Goal: Task Accomplishment & Management: Complete application form

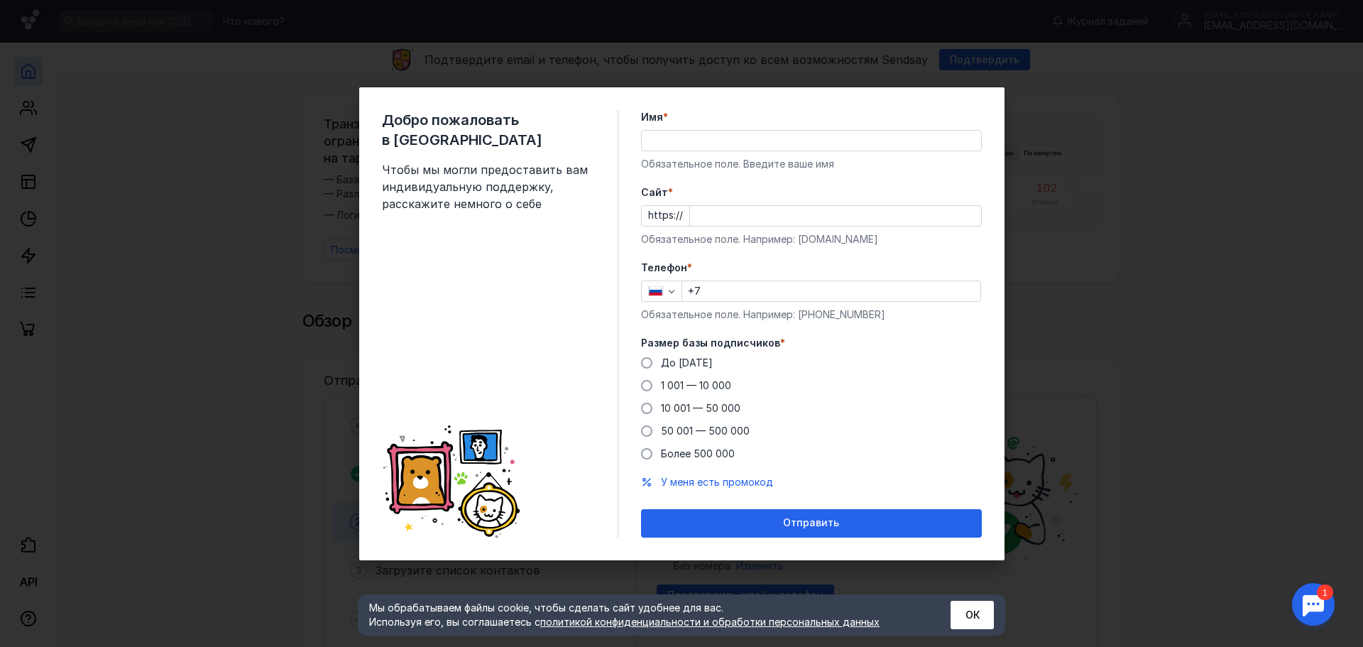
click at [1099, 321] on div "Добро пожаловать в Sendsay Чтобы мы могли предоставить вам индивидуальную подде…" at bounding box center [681, 323] width 1363 height 647
click at [1098, 286] on div "Добро пожаловать в Sendsay Чтобы мы могли предоставить вам индивидуальную подде…" at bounding box center [681, 323] width 1363 height 647
click at [723, 140] on input "Имя *" at bounding box center [811, 141] width 339 height 20
type input "[PERSON_NAME]"
click at [786, 212] on input "Cайт *" at bounding box center [835, 216] width 291 height 20
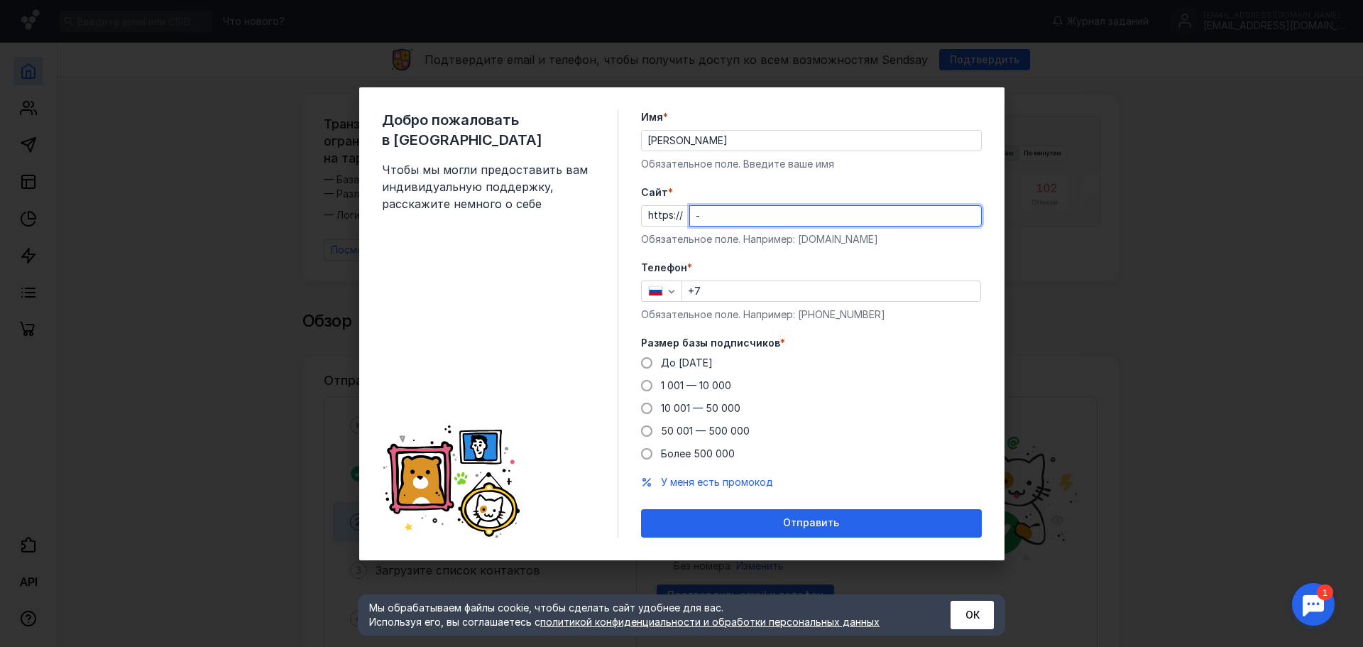
type input "-"
click at [756, 289] on div "+7" at bounding box center [832, 290] width 300 height 21
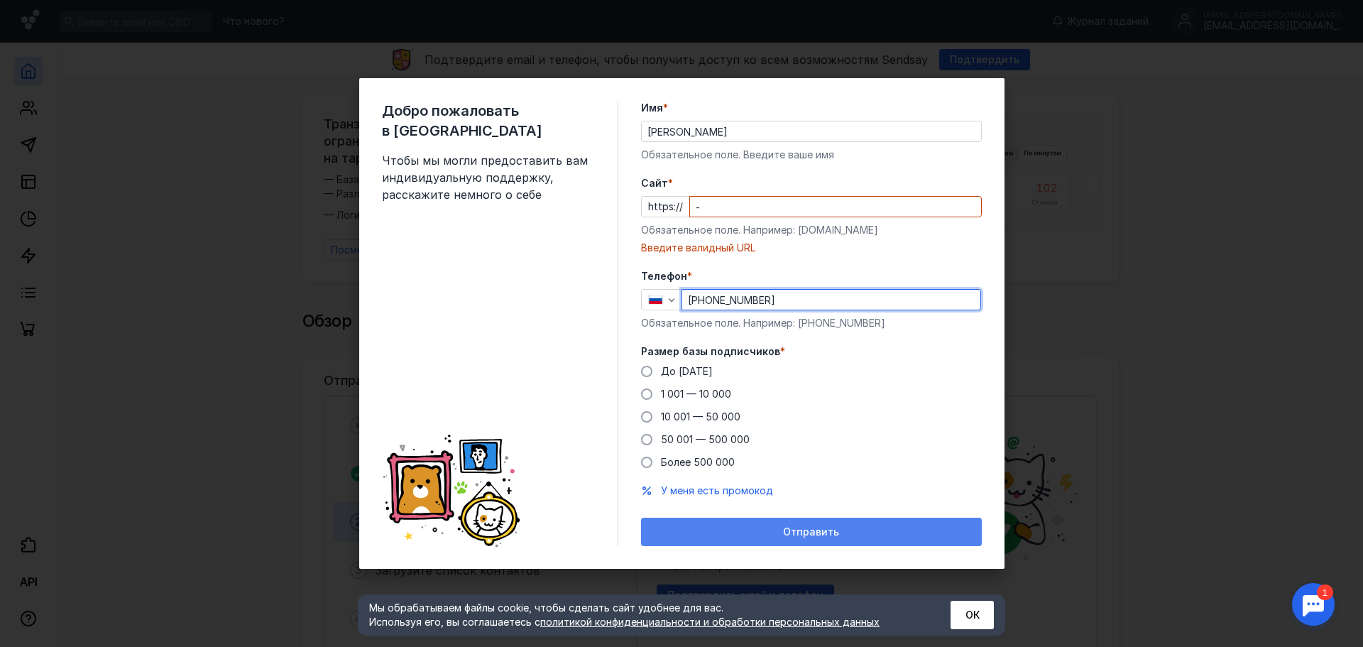
type input "[PHONE_NUMBER]"
click at [832, 533] on span "Отправить" at bounding box center [811, 532] width 56 height 12
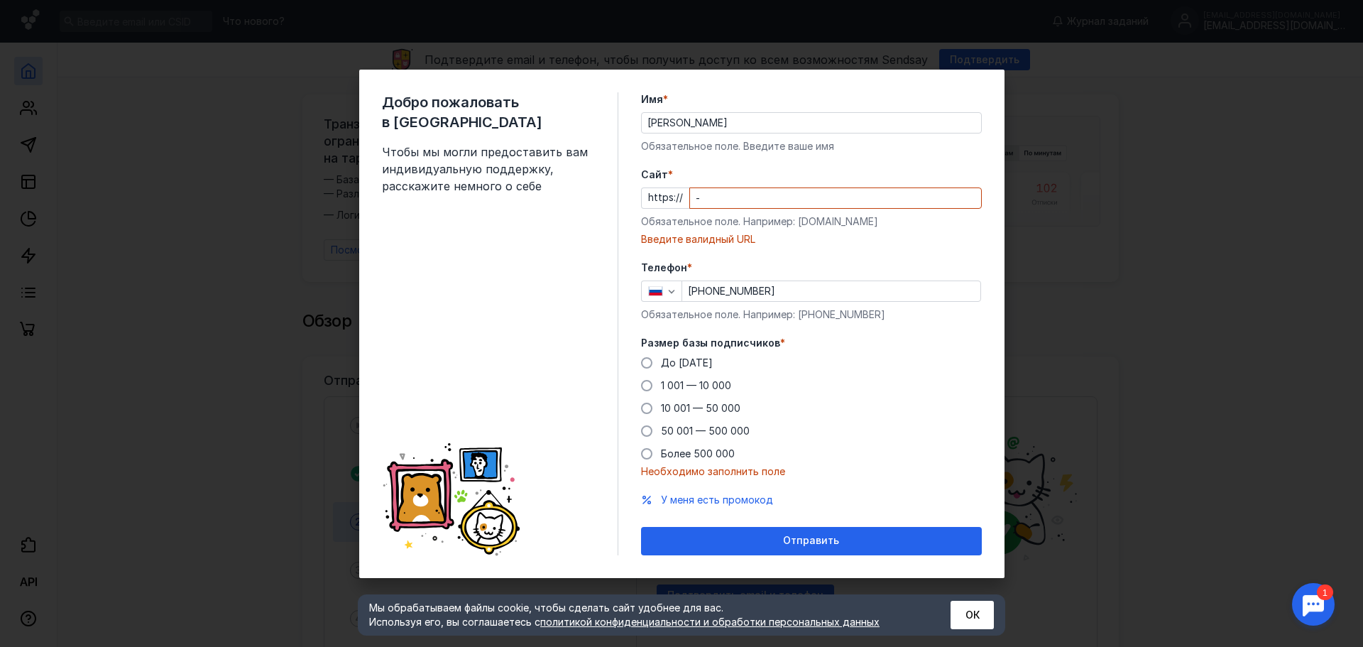
click at [1157, 276] on div "Добро пожаловать в Sendsay Чтобы мы могли предоставить вам индивидуальную подде…" at bounding box center [681, 323] width 1363 height 647
click at [963, 614] on button "ОК" at bounding box center [972, 615] width 43 height 28
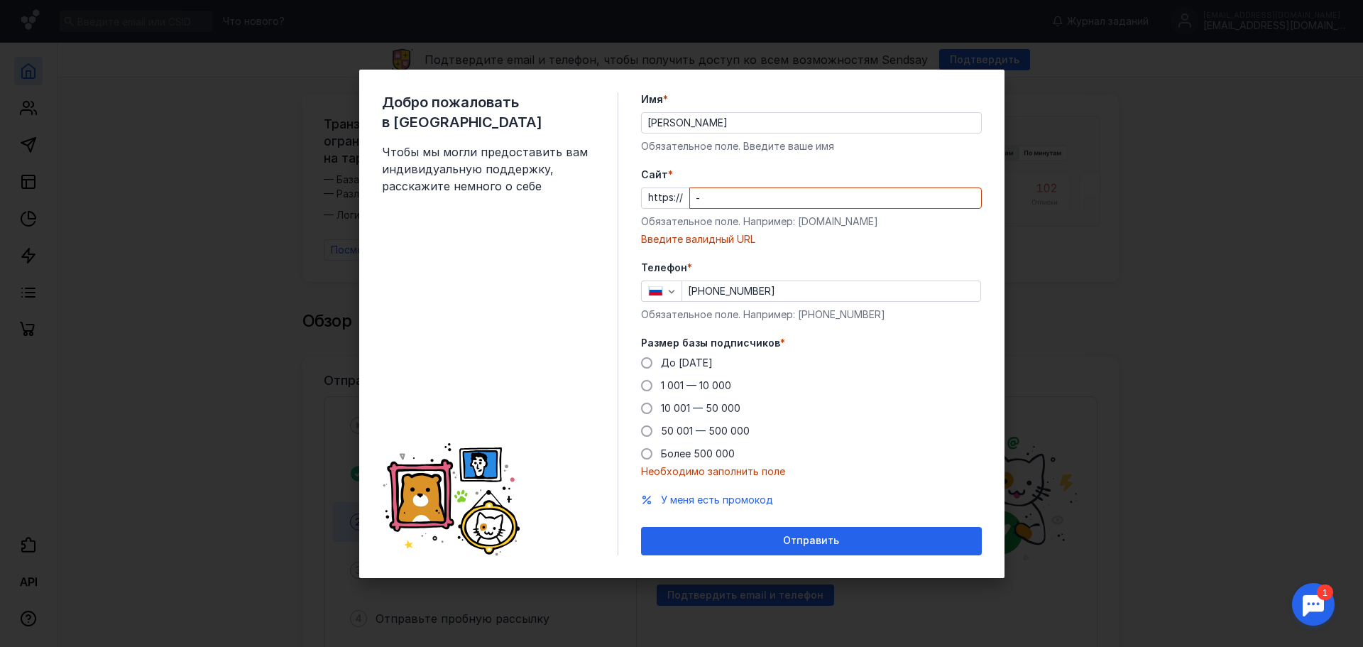
click at [1142, 337] on div "Добро пожаловать в Sendsay Чтобы мы могли предоставить вам индивидуальную подде…" at bounding box center [681, 323] width 1363 height 647
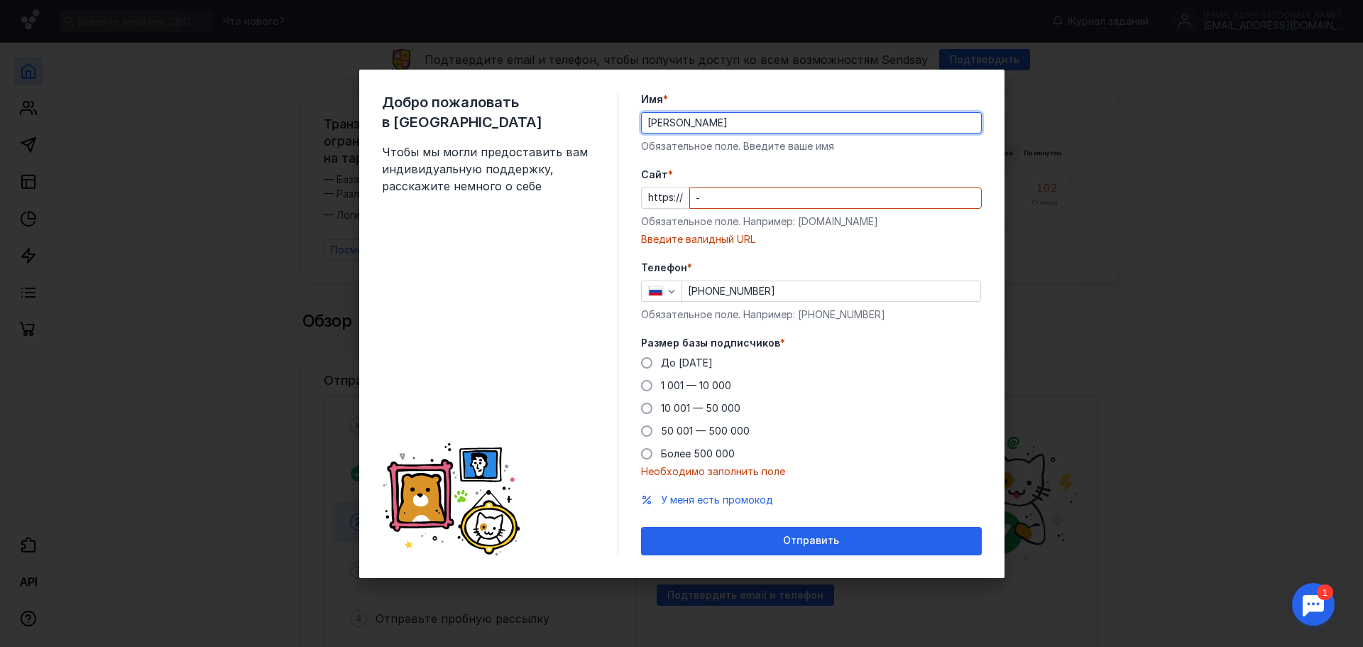
click at [714, 119] on input "[PERSON_NAME]" at bounding box center [811, 123] width 339 height 20
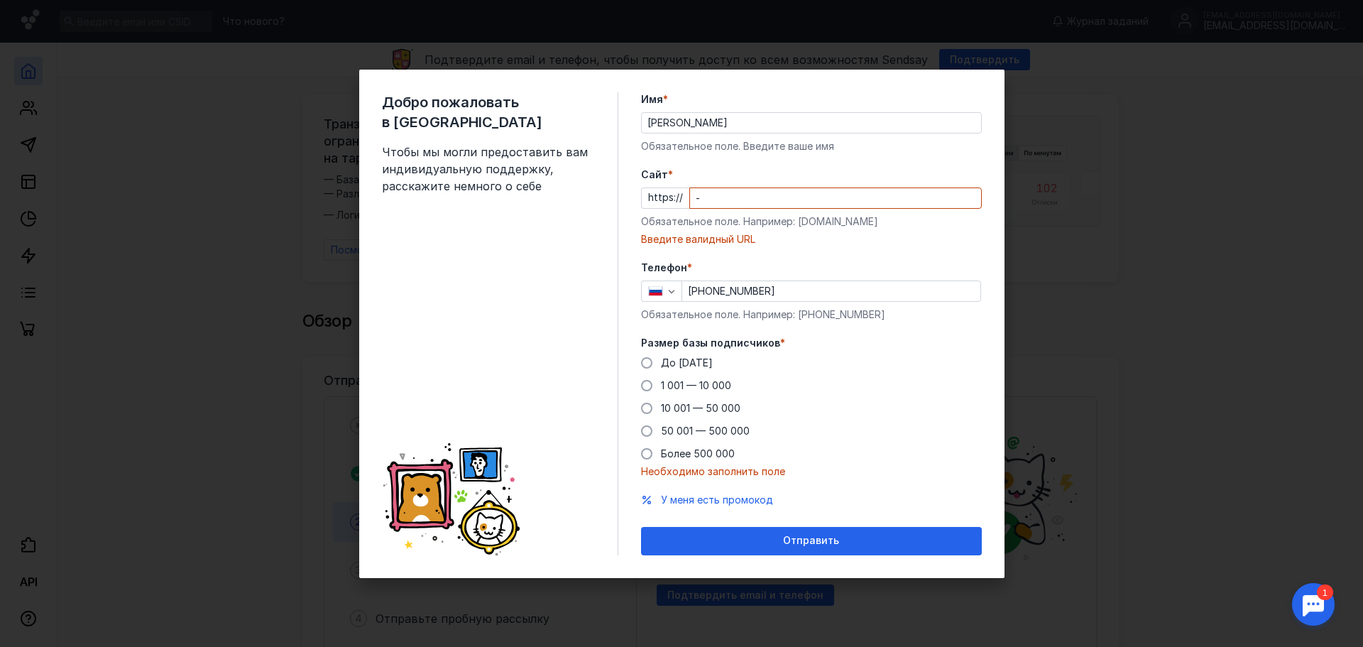
click at [715, 187] on div "-" at bounding box center [835, 197] width 293 height 21
drag, startPoint x: 721, startPoint y: 197, endPoint x: 662, endPoint y: 195, distance: 59.7
click at [663, 195] on div "https:// -" at bounding box center [811, 197] width 341 height 21
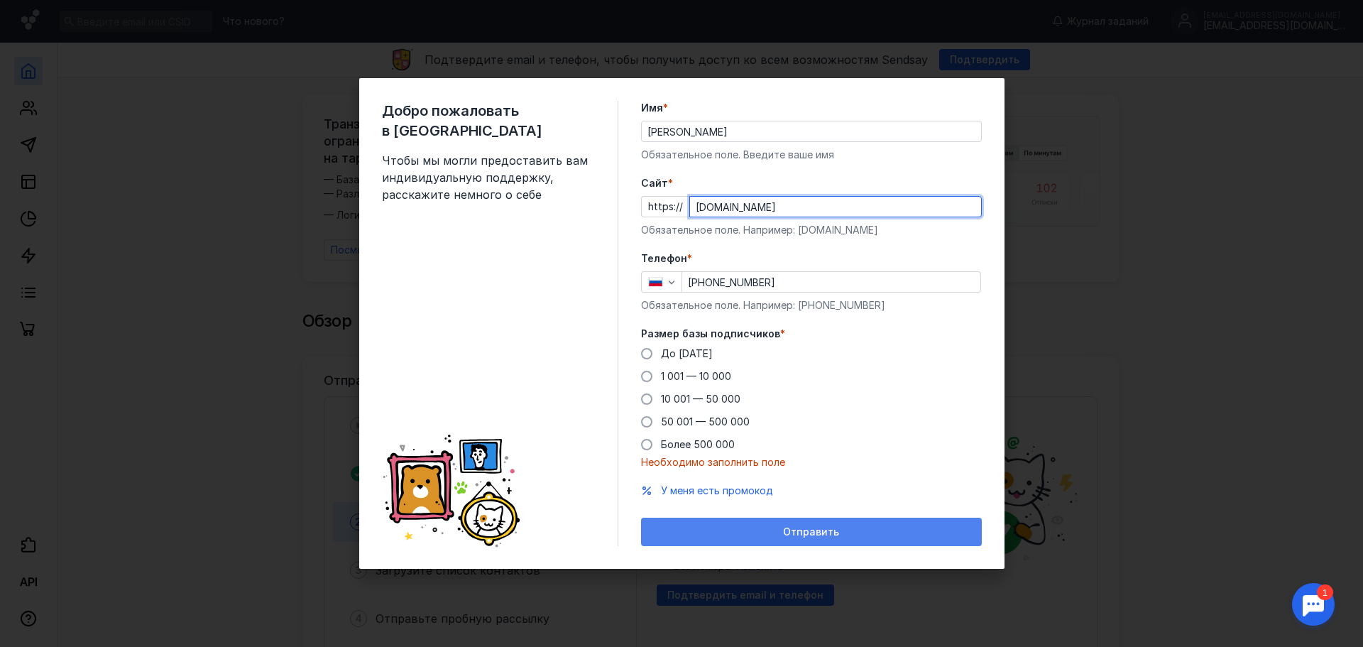
type input "[DOMAIN_NAME]"
click at [780, 530] on div "Отправить" at bounding box center [811, 532] width 327 height 12
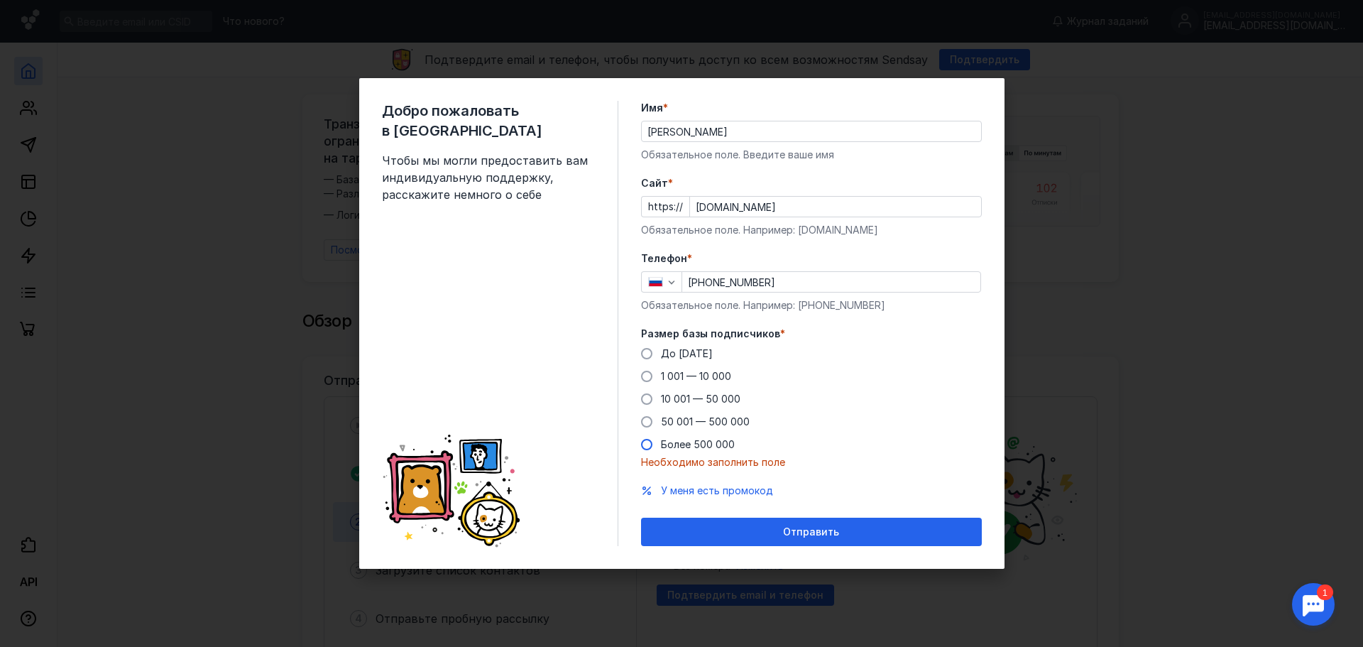
click at [653, 440] on label "Более 500 000" at bounding box center [688, 444] width 94 height 14
click at [0, 0] on input "Более 500 000" at bounding box center [0, 0] width 0 height 0
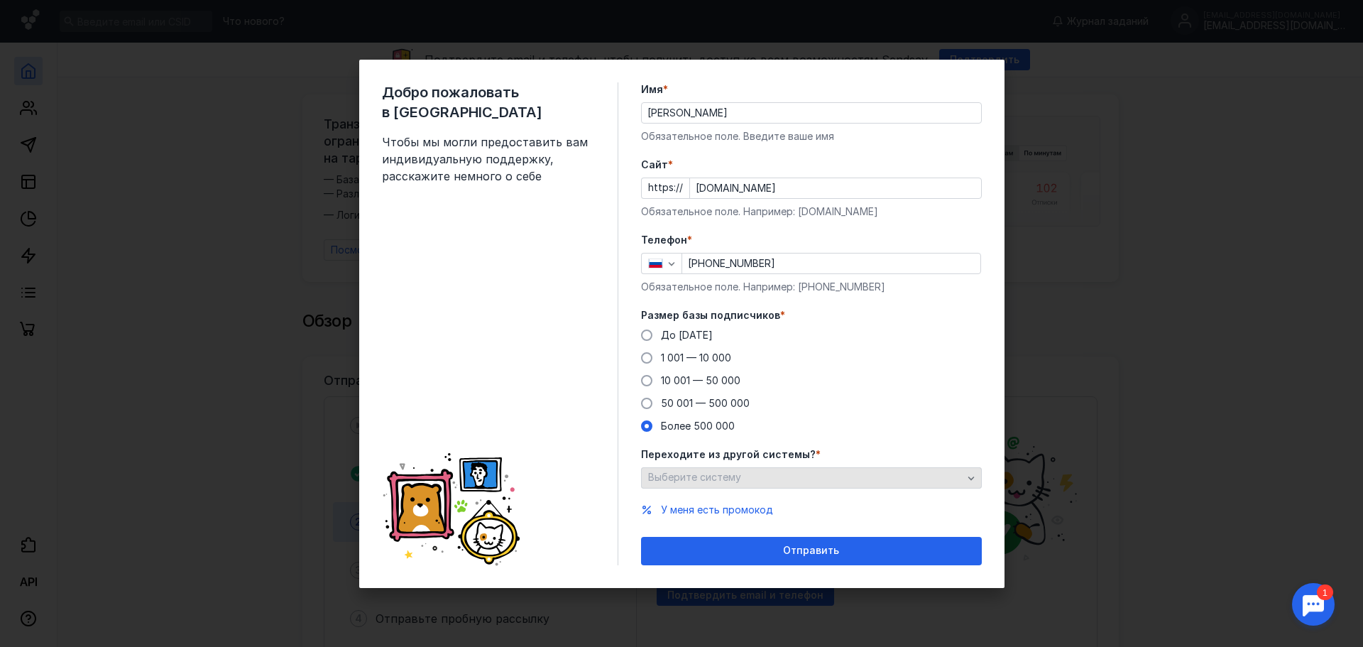
click at [762, 478] on div "Выберите систему" at bounding box center [806, 477] width 322 height 12
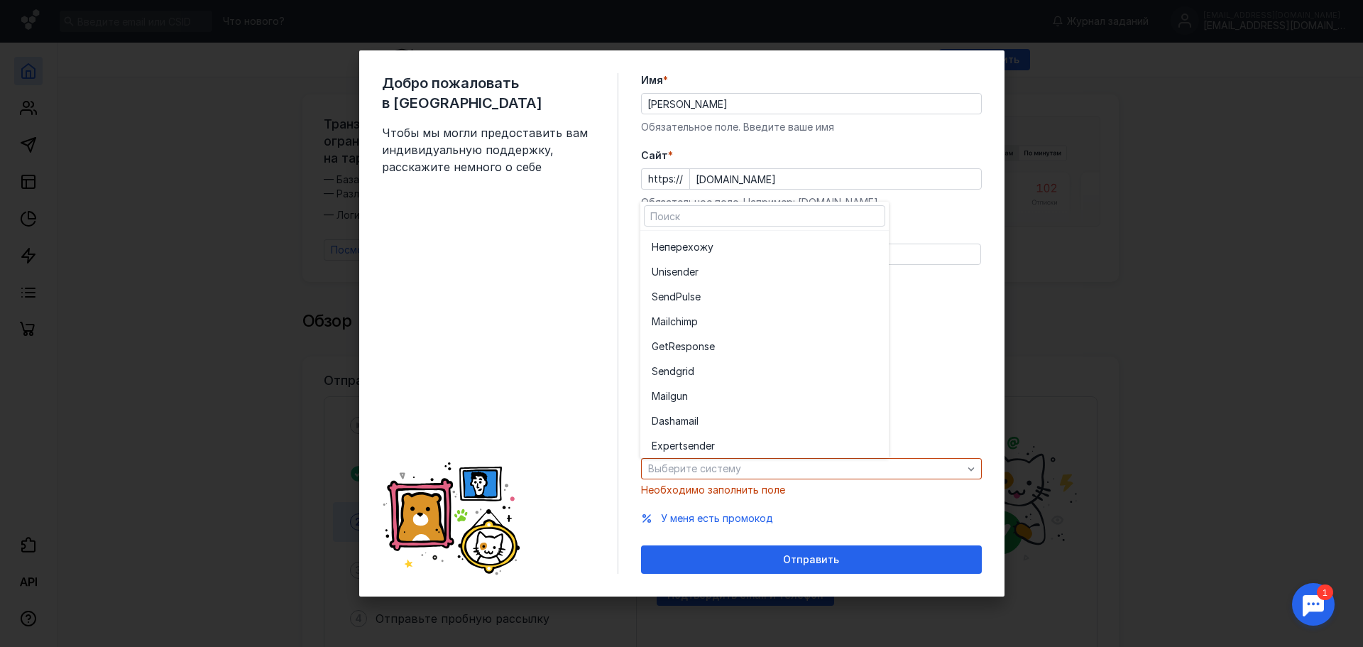
click at [943, 327] on div "Размер базы подписчиков * До [DATE] 1 001 — 10 000 10 001 — 50 000 50 001 — 500…" at bounding box center [811, 361] width 341 height 125
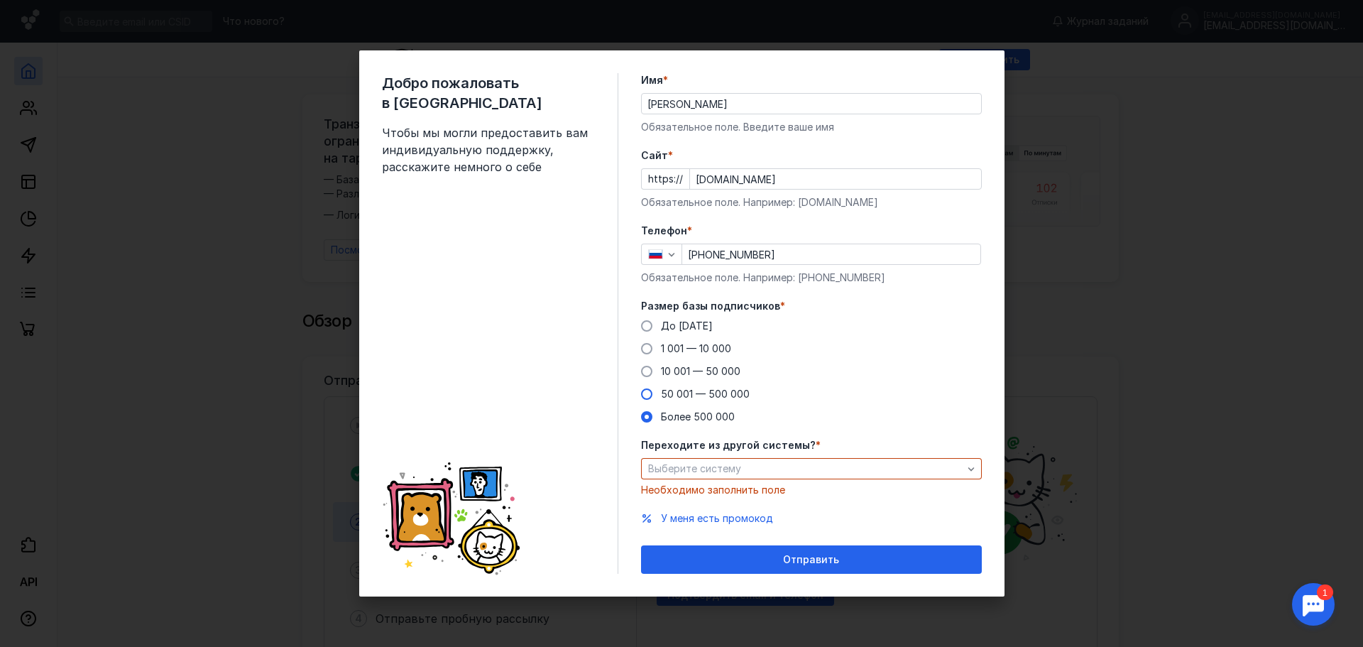
click at [659, 395] on label "50 001 — 500 000" at bounding box center [695, 394] width 109 height 14
click at [0, 0] on input "50 001 — 500 000" at bounding box center [0, 0] width 0 height 0
click at [652, 326] on span at bounding box center [646, 325] width 11 height 11
click at [0, 0] on input "До [DATE]" at bounding box center [0, 0] width 0 height 0
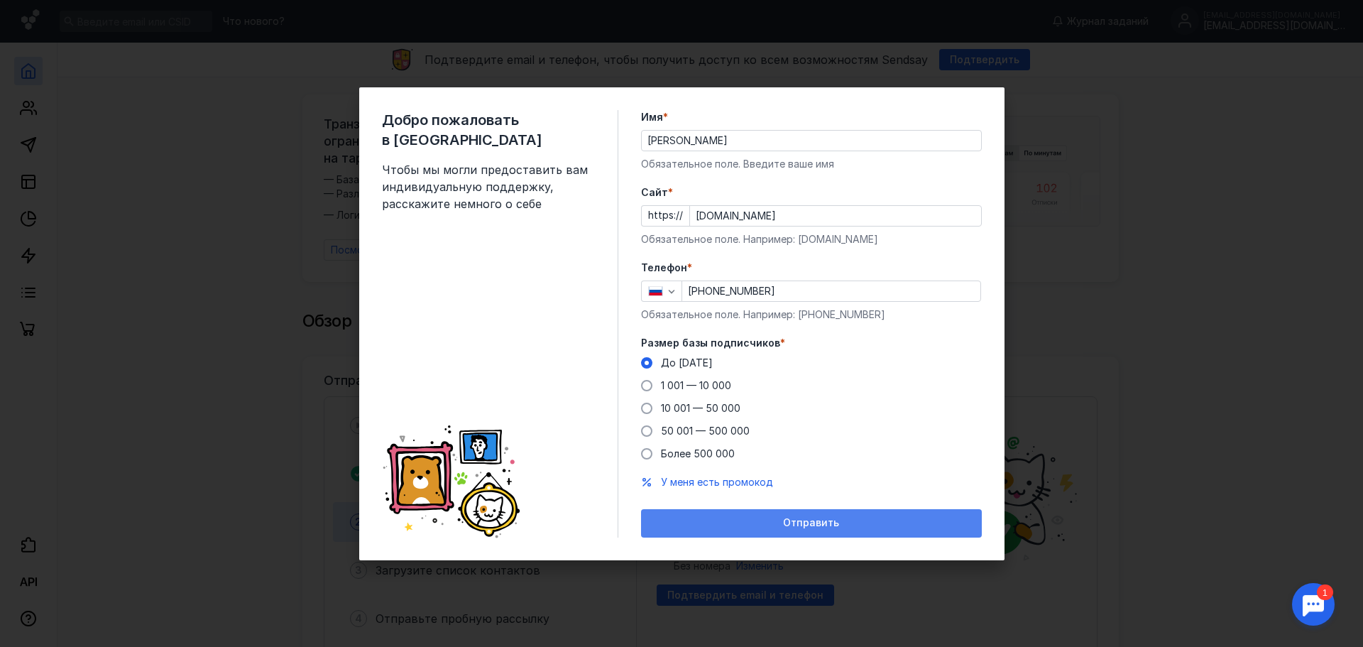
click at [766, 521] on div "Отправить" at bounding box center [811, 523] width 327 height 12
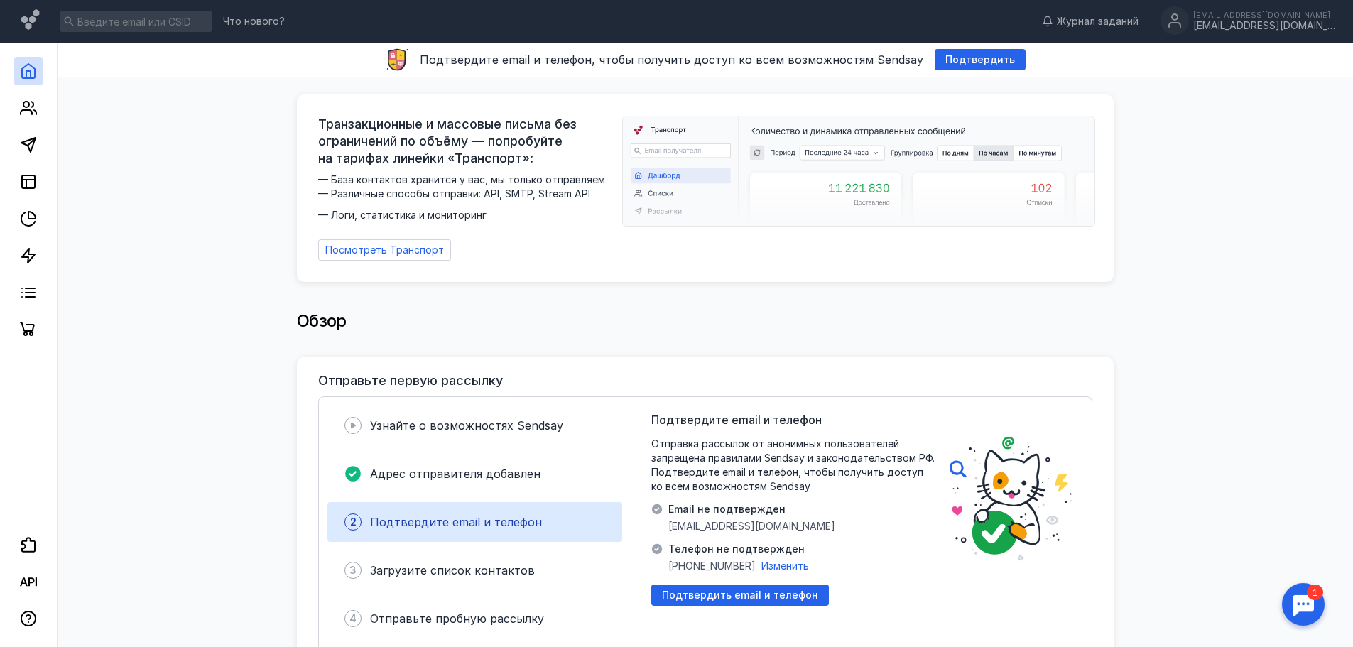
scroll to position [71, 0]
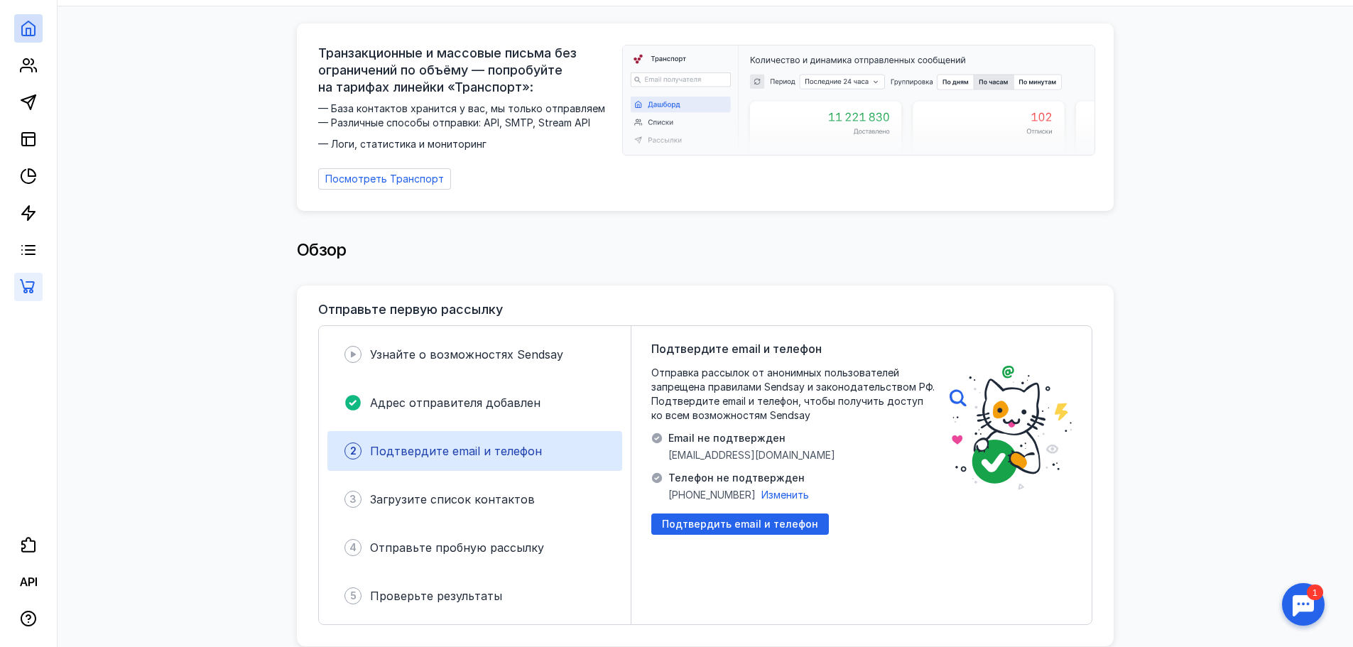
click at [28, 297] on link at bounding box center [28, 287] width 28 height 28
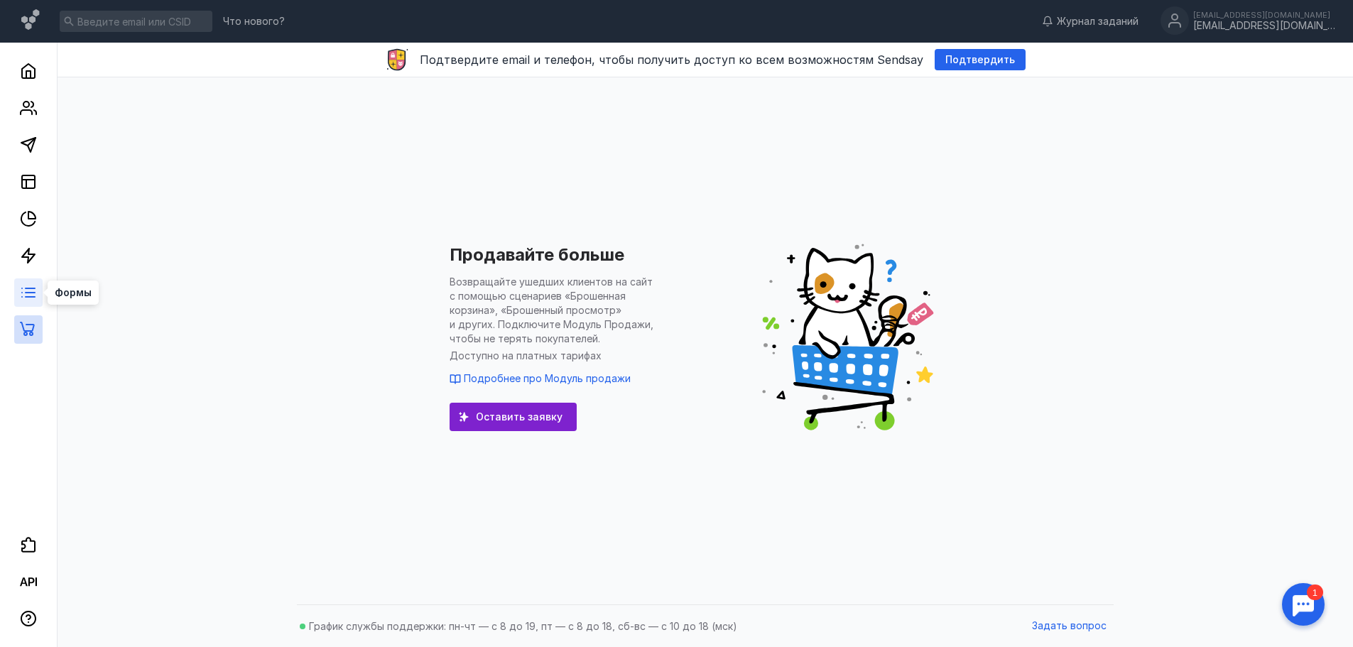
click at [32, 288] on line at bounding box center [30, 288] width 9 height 0
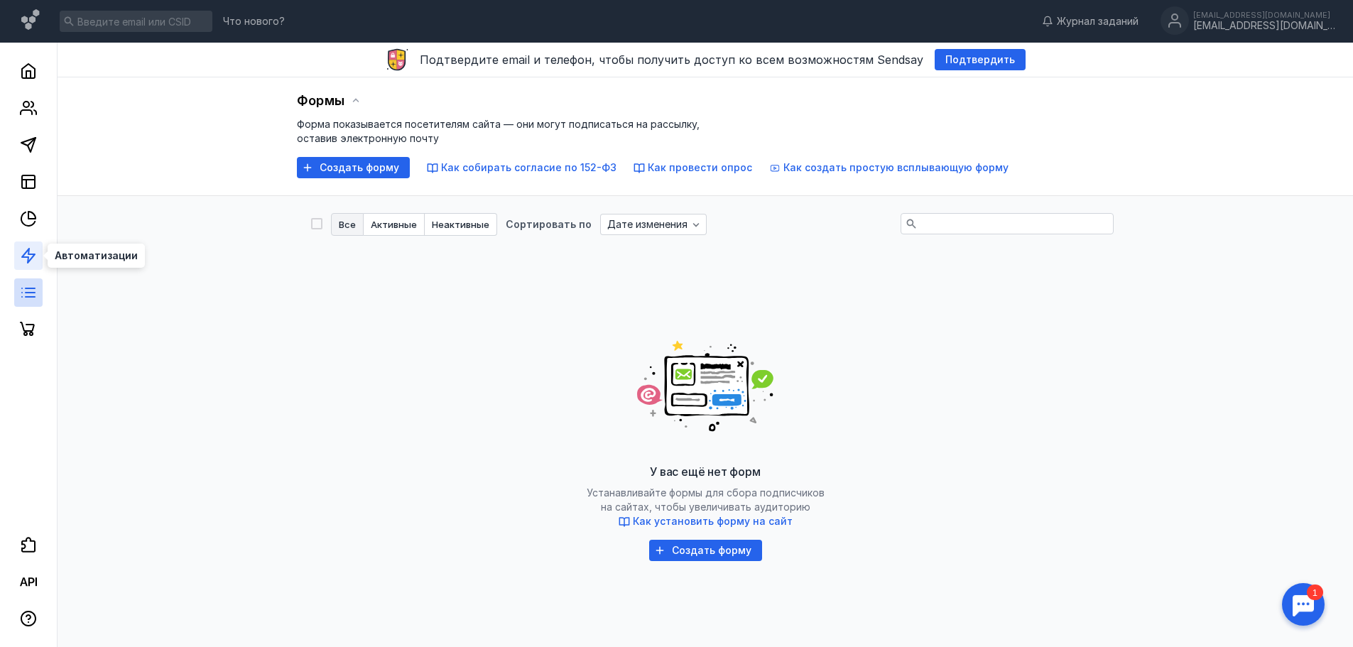
click at [30, 256] on icon at bounding box center [28, 255] width 17 height 17
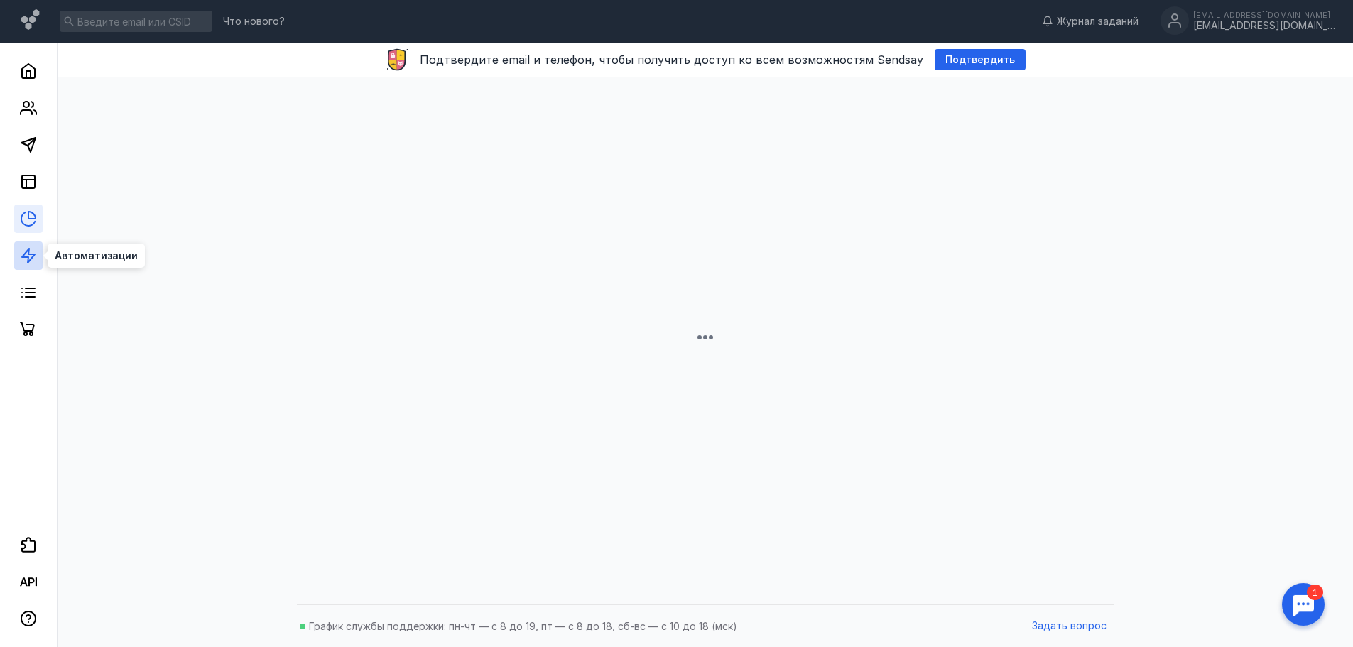
click at [29, 212] on icon at bounding box center [31, 215] width 7 height 7
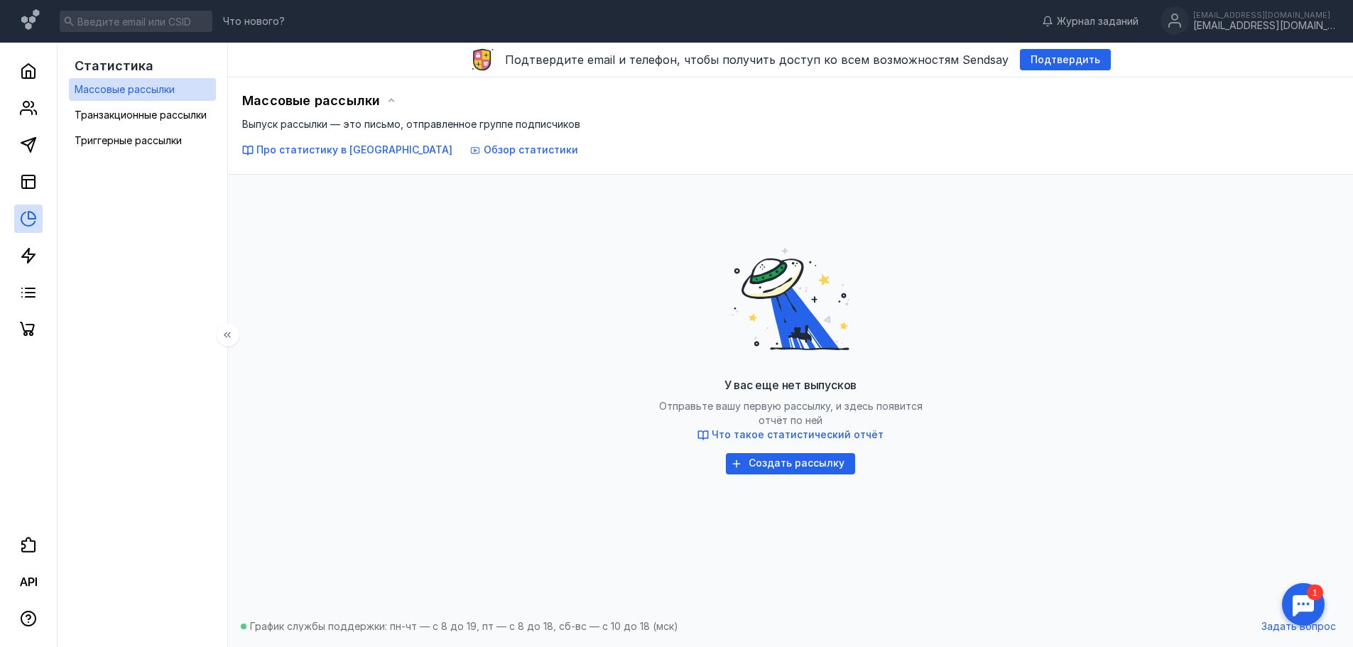
click at [33, 166] on div at bounding box center [28, 193] width 57 height 301
click at [28, 175] on rect at bounding box center [28, 181] width 13 height 13
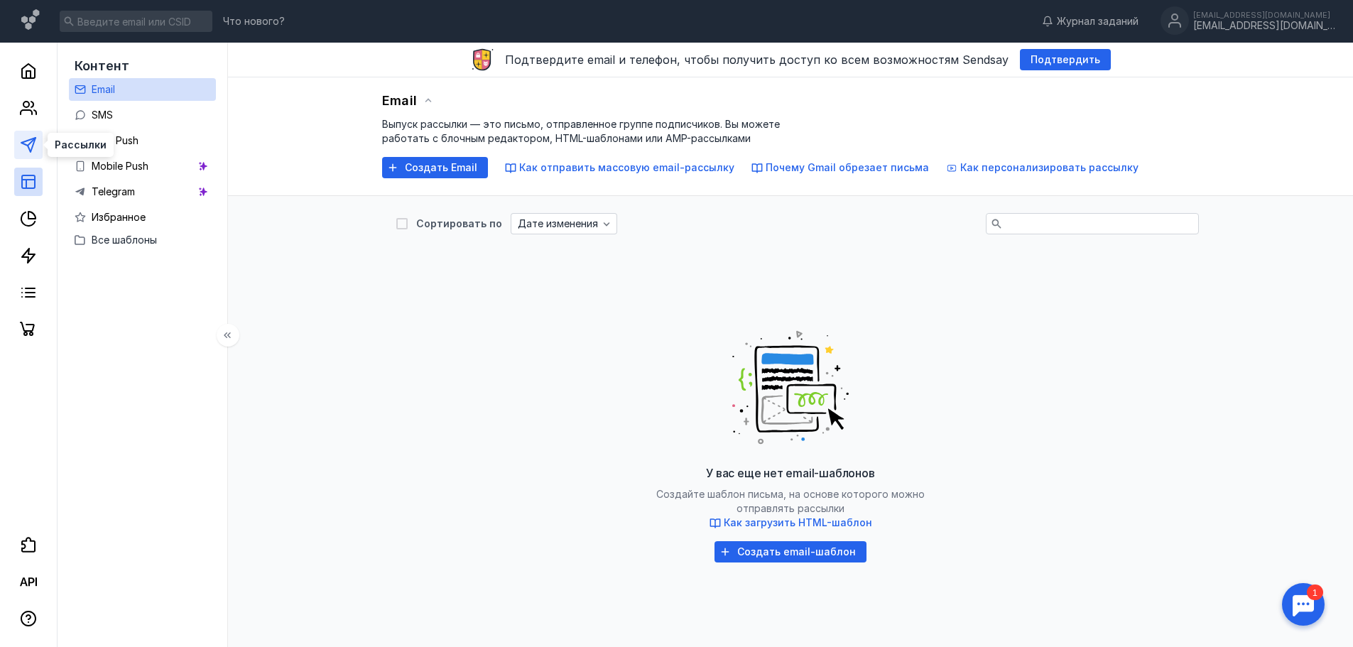
click at [31, 151] on polygon at bounding box center [28, 145] width 14 height 14
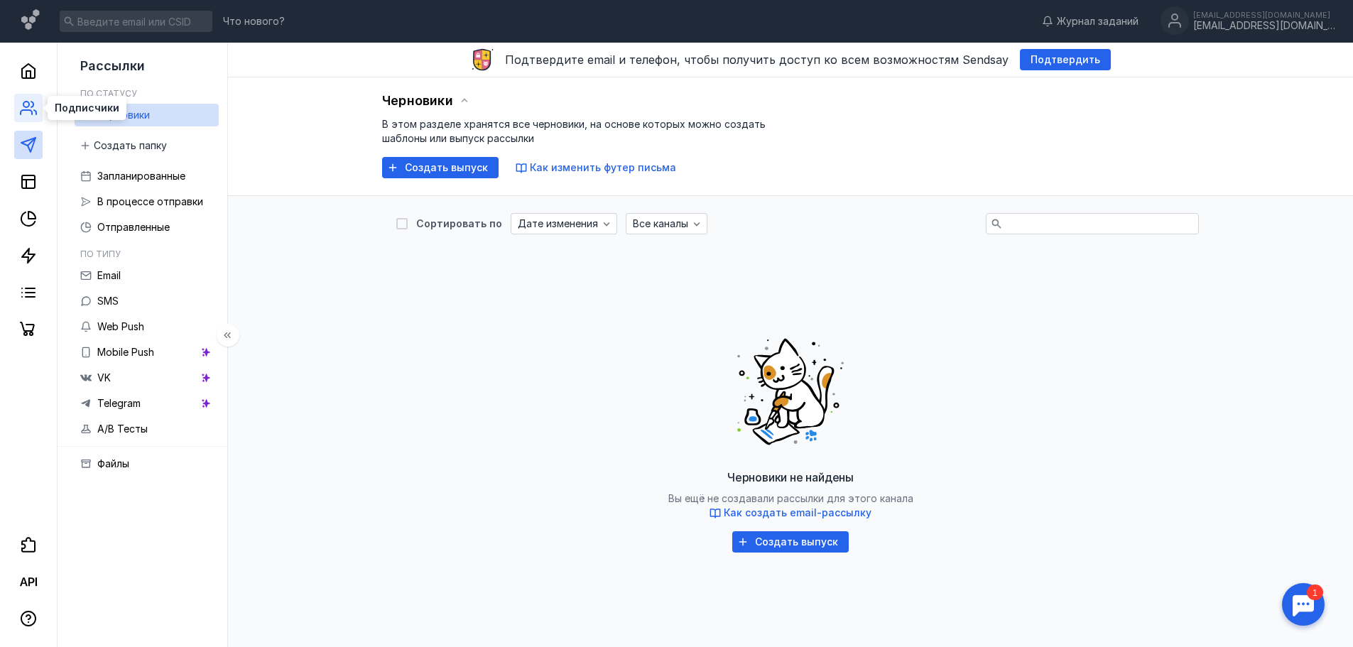
click at [33, 111] on icon at bounding box center [28, 107] width 17 height 17
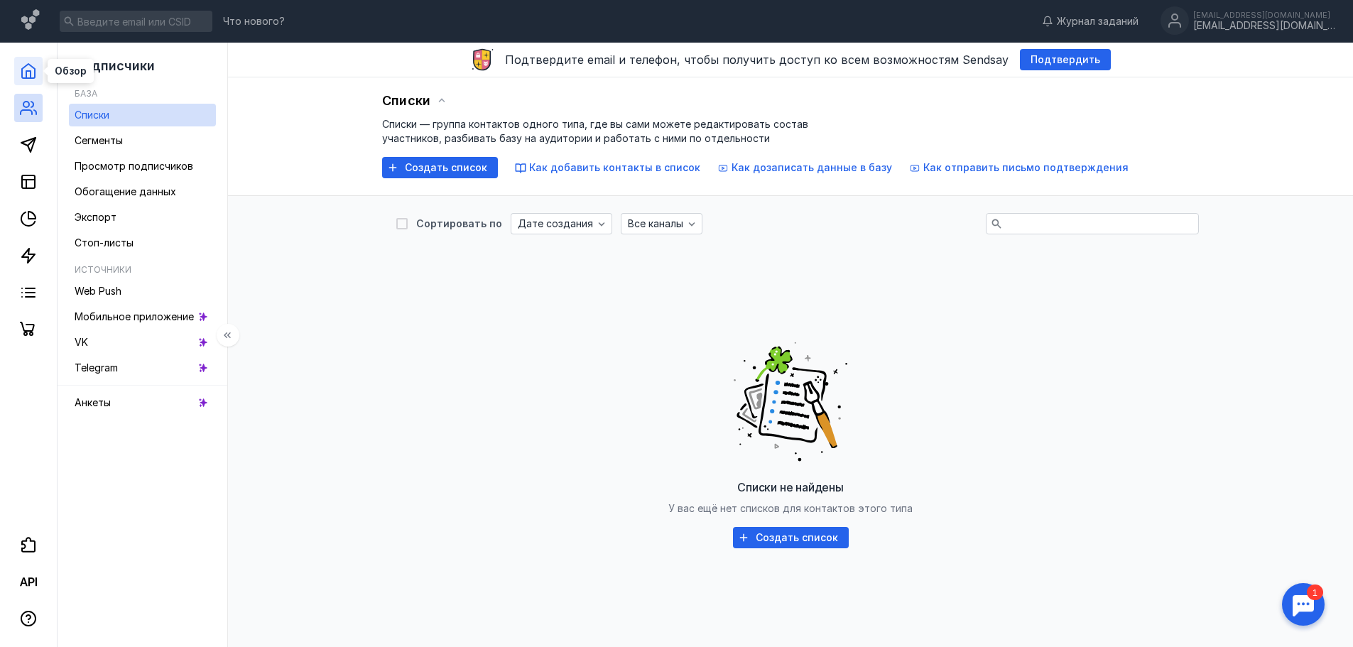
click at [32, 74] on icon at bounding box center [28, 70] width 17 height 17
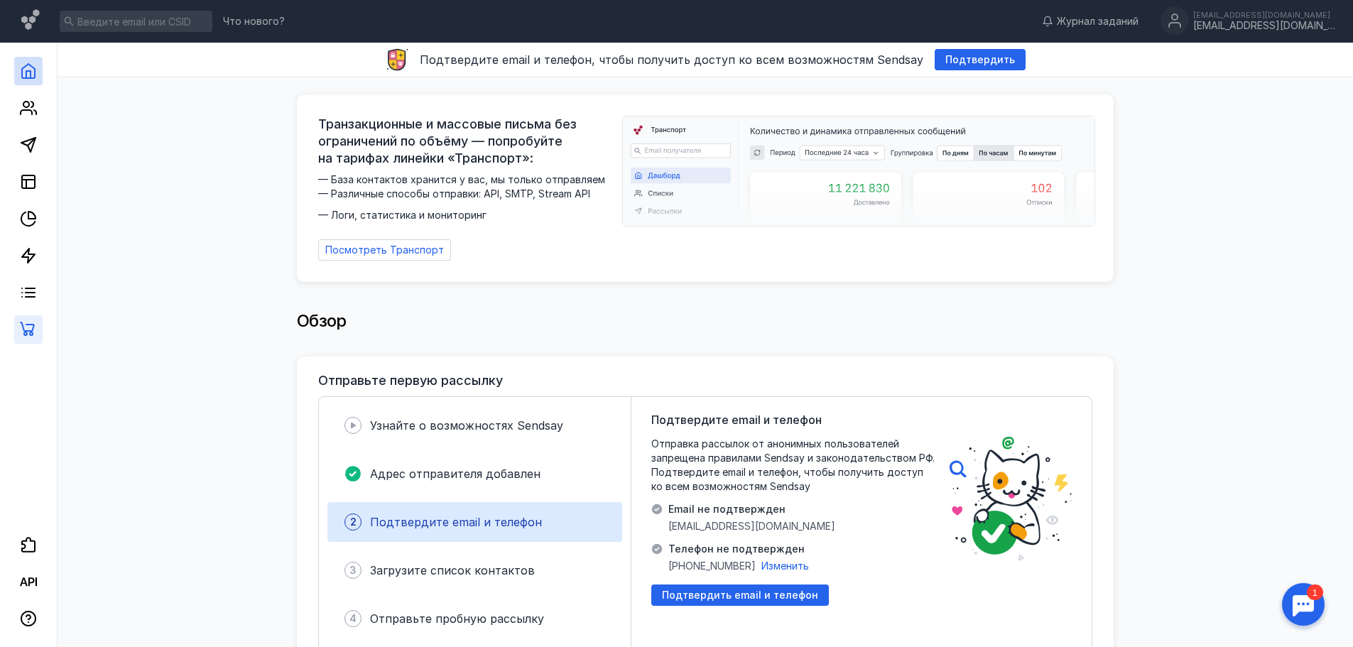
click at [17, 326] on link at bounding box center [28, 329] width 28 height 28
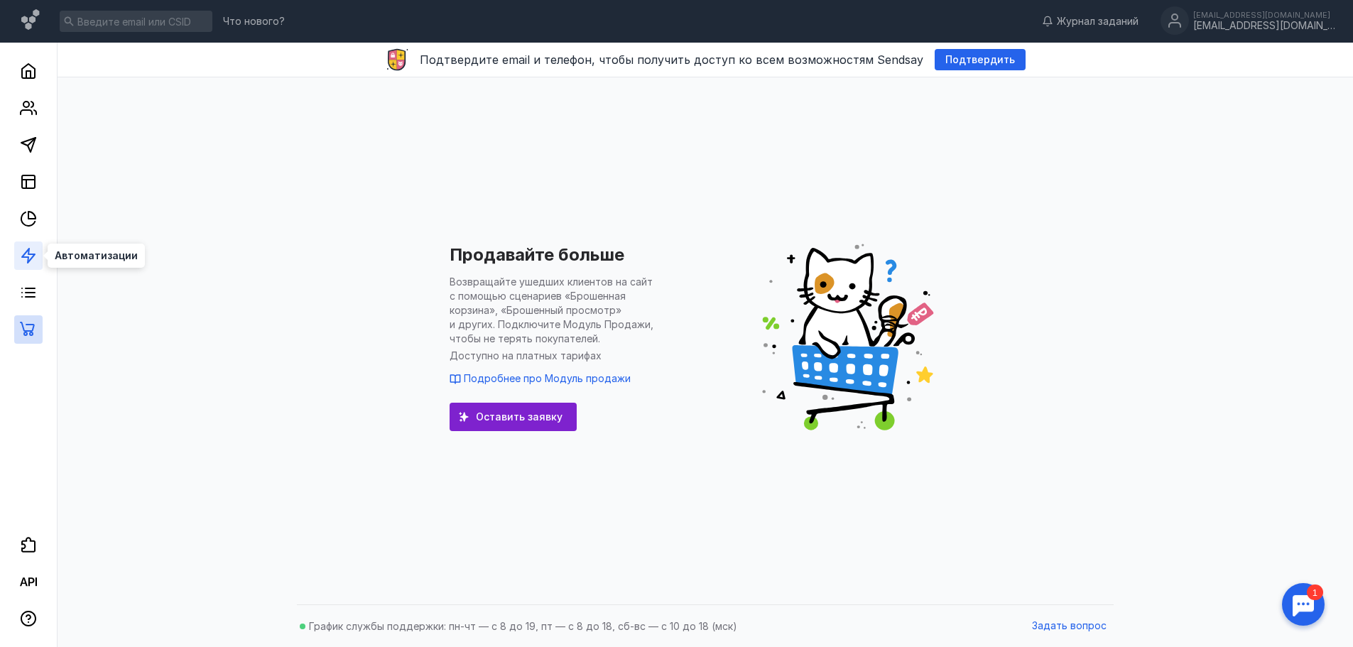
click at [21, 263] on icon at bounding box center [28, 255] width 17 height 17
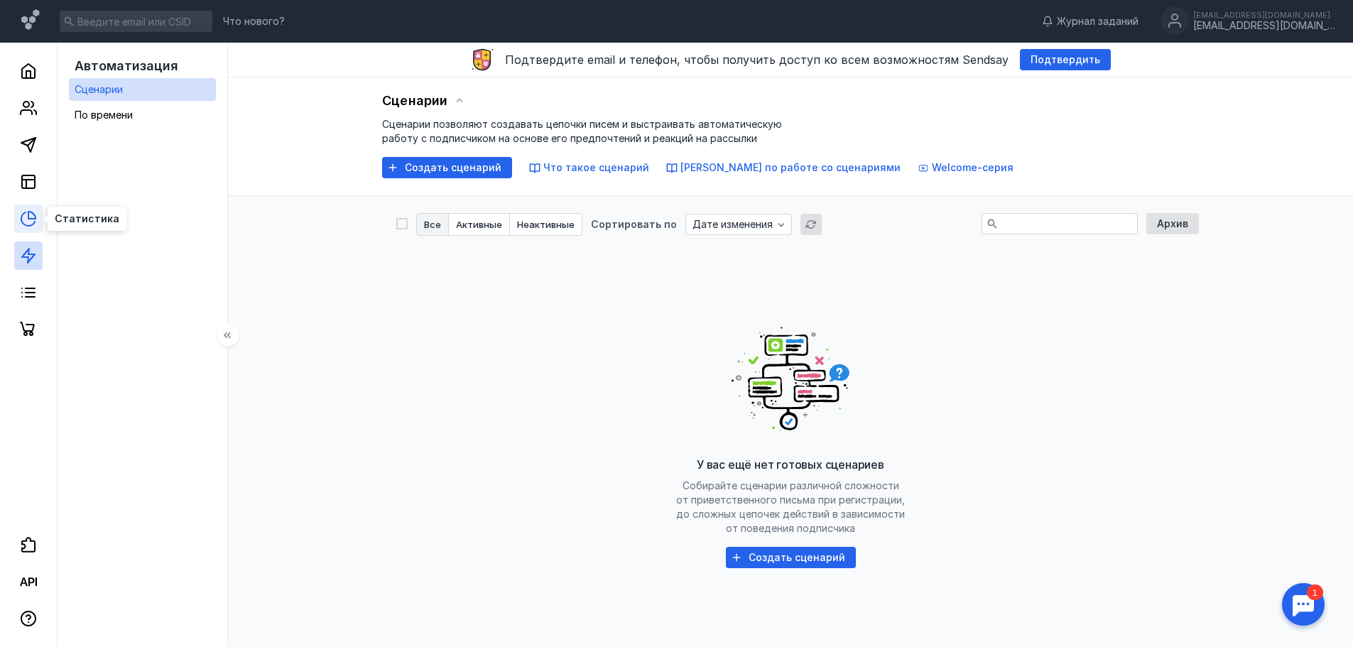
click at [28, 216] on icon at bounding box center [31, 215] width 7 height 7
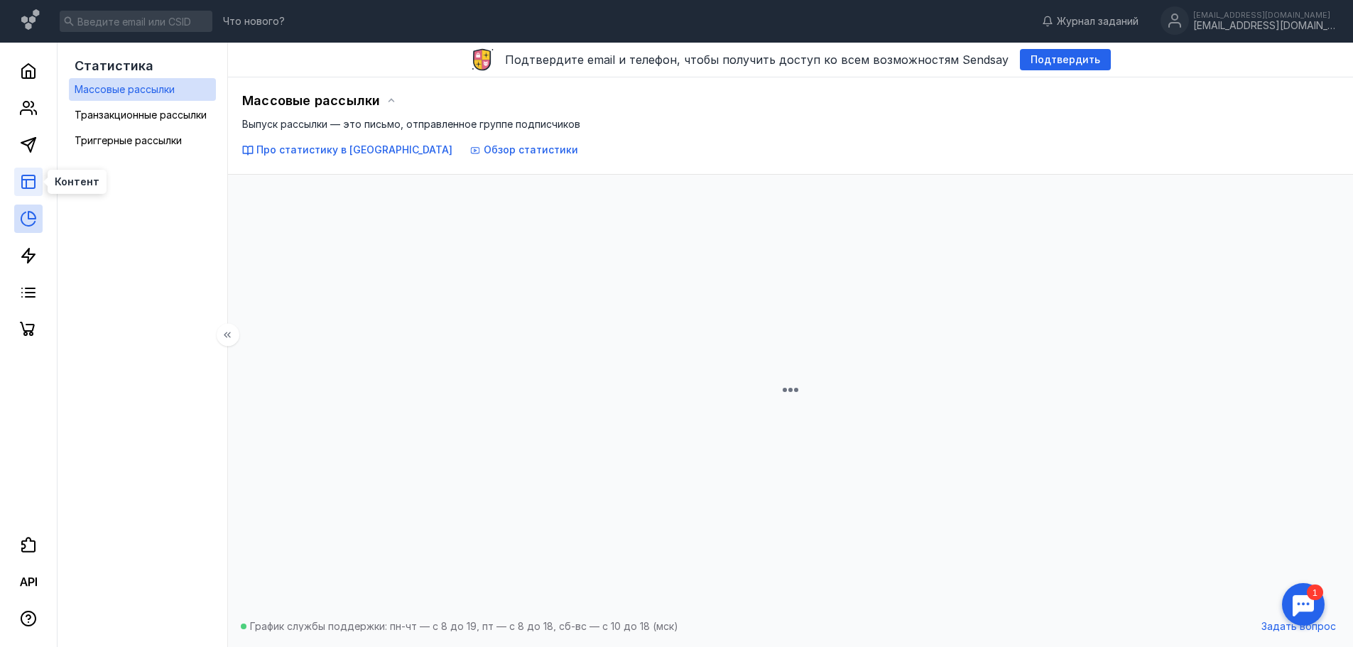
click at [29, 183] on icon at bounding box center [28, 181] width 17 height 17
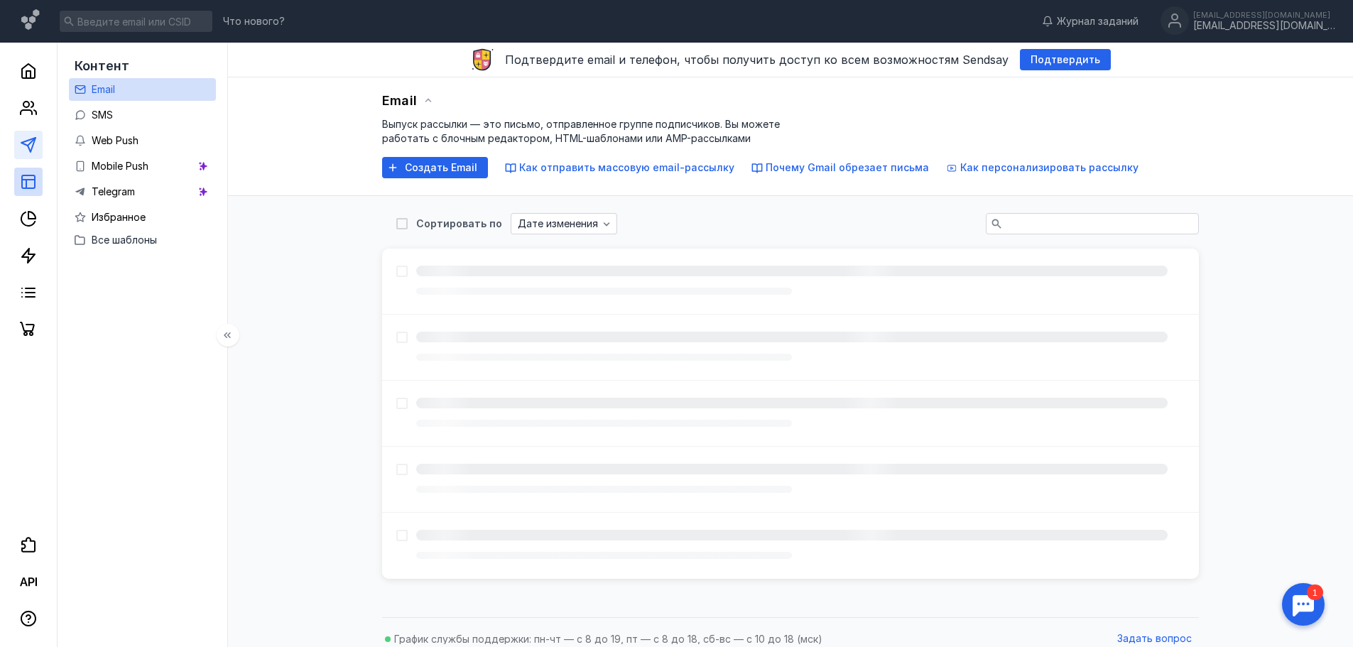
click at [40, 138] on link at bounding box center [28, 145] width 28 height 28
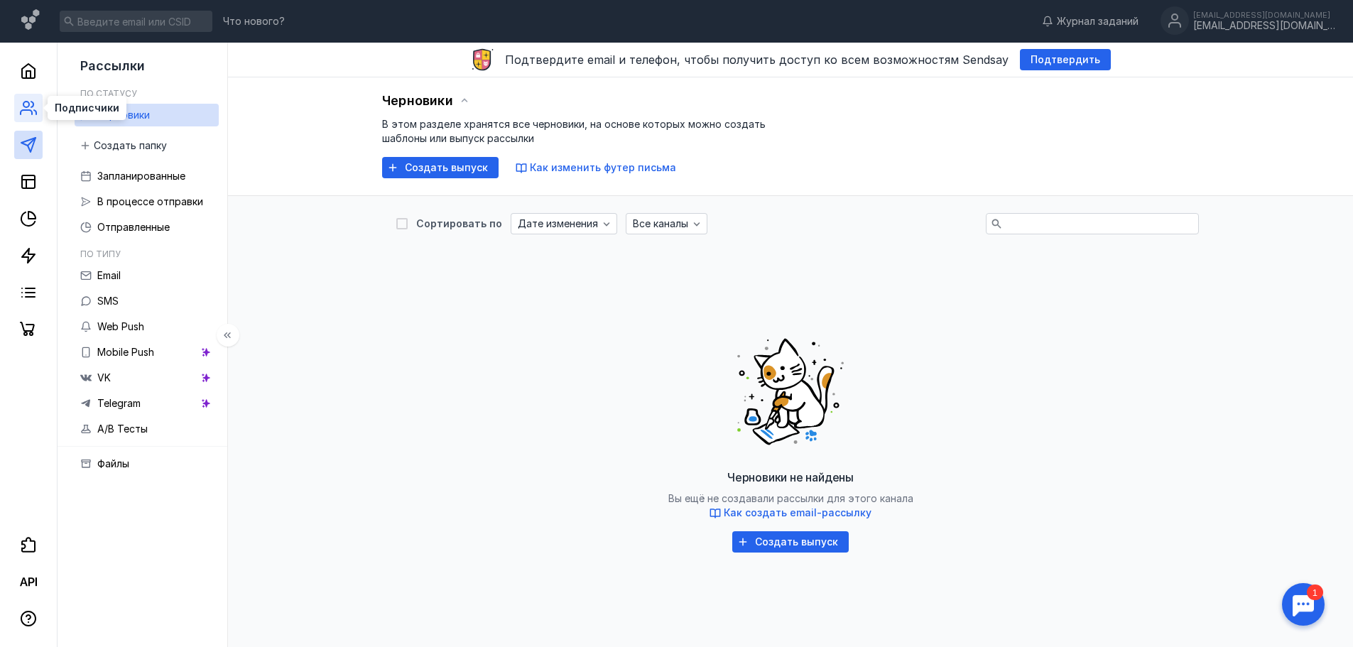
click at [34, 102] on icon at bounding box center [28, 107] width 17 height 17
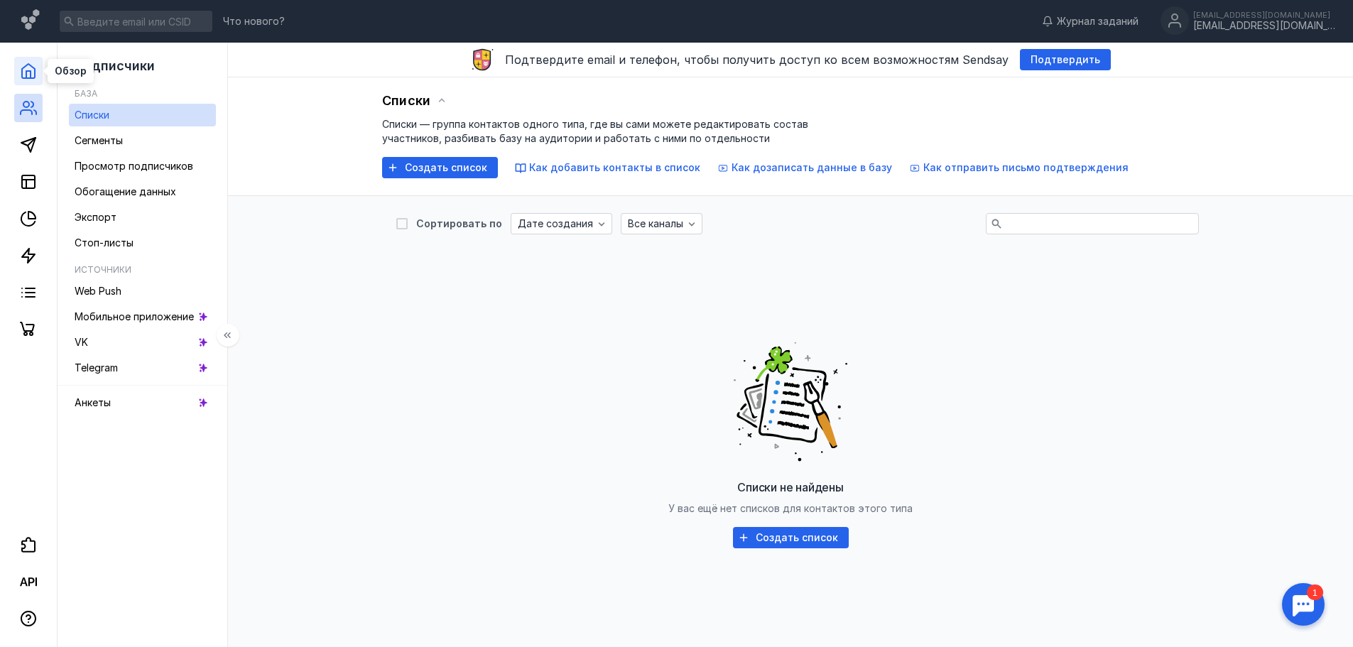
click at [22, 70] on icon at bounding box center [28, 71] width 13 height 14
